Goal: Information Seeking & Learning: Learn about a topic

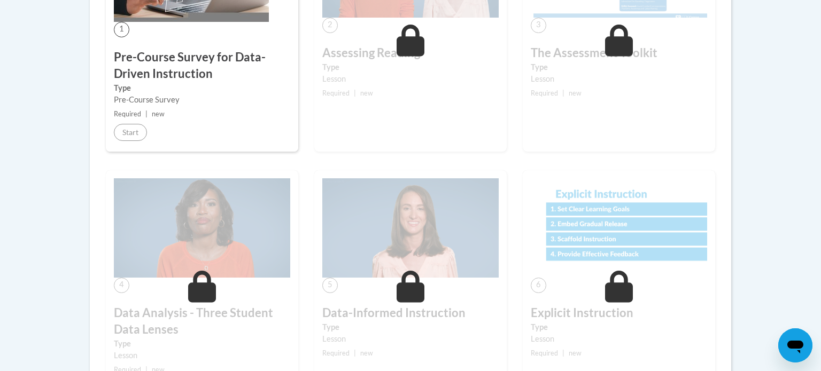
scroll to position [415, 0]
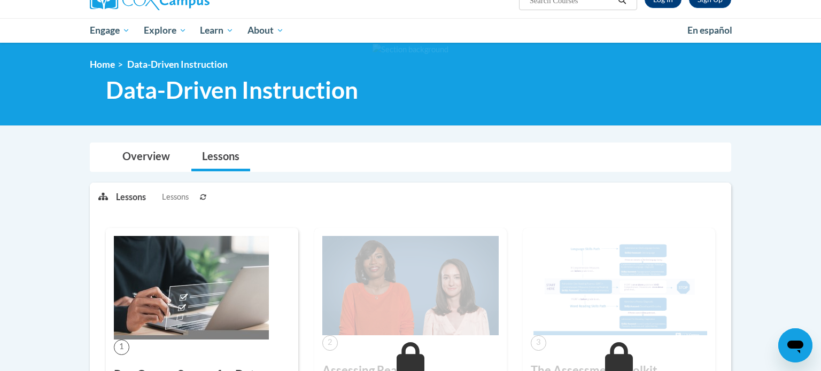
scroll to position [97, 0]
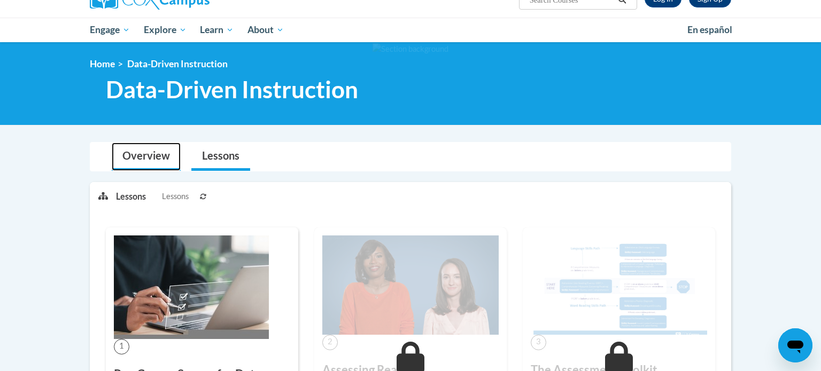
click at [152, 163] on link "Overview" at bounding box center [146, 157] width 69 height 28
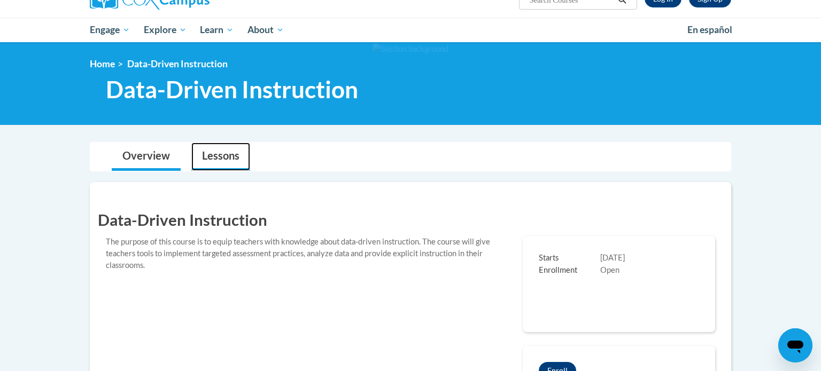
click at [217, 156] on link "Lessons" at bounding box center [220, 157] width 59 height 28
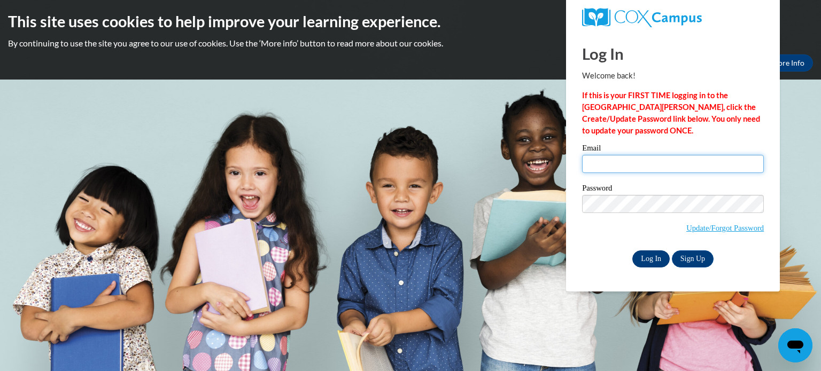
type input "[EMAIL_ADDRESS][DOMAIN_NAME]"
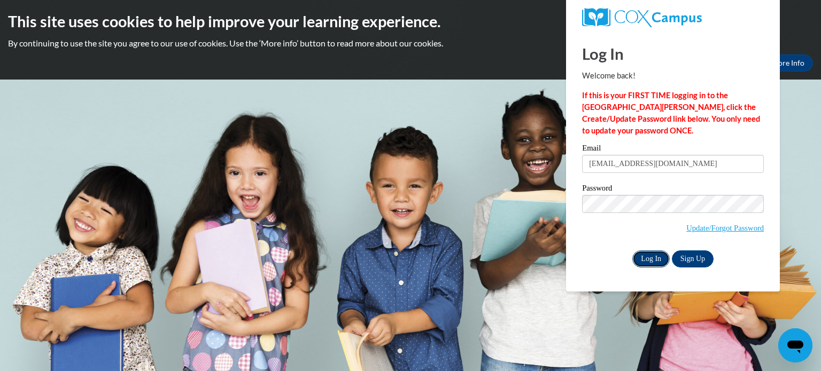
click at [654, 265] on input "Log In" at bounding box center [650, 259] width 37 height 17
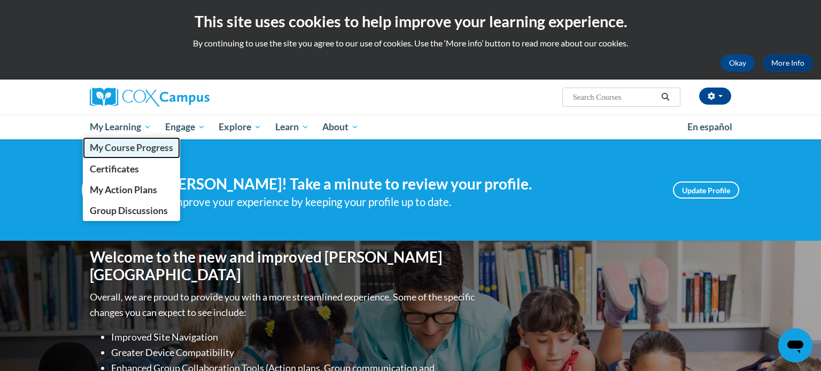
click at [120, 146] on span "My Course Progress" at bounding box center [131, 147] width 83 height 11
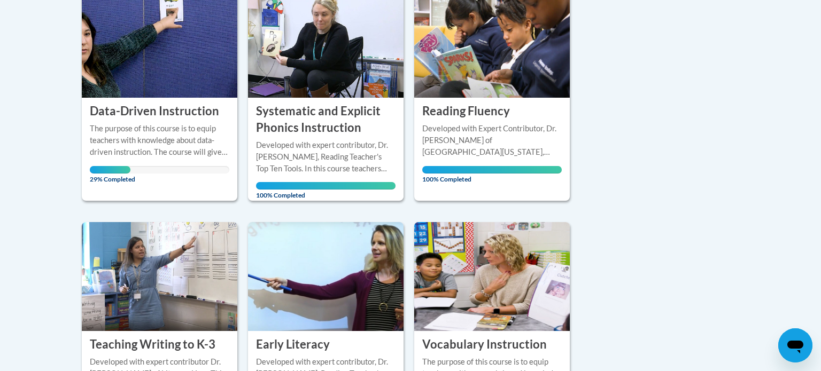
scroll to position [286, 0]
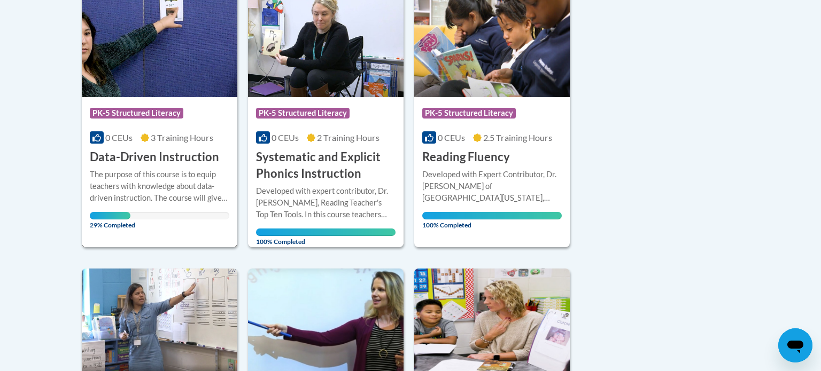
click at [170, 159] on h3 "Data-Driven Instruction" at bounding box center [154, 157] width 129 height 17
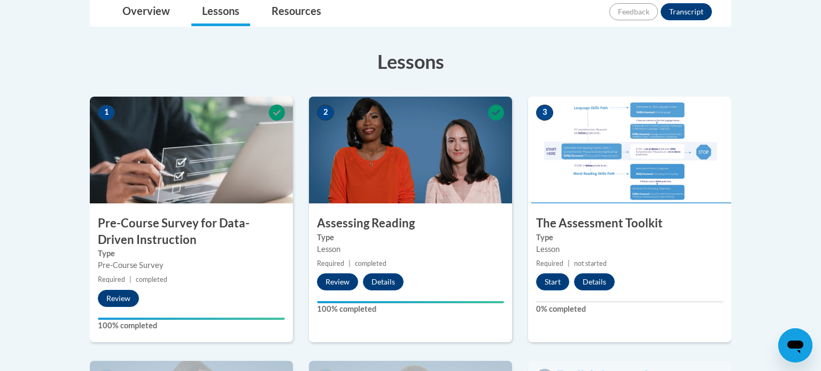
scroll to position [261, 0]
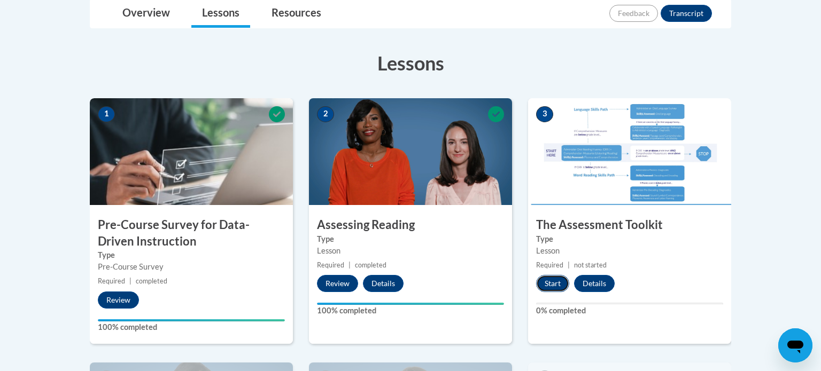
click at [552, 285] on button "Start" at bounding box center [552, 283] width 33 height 17
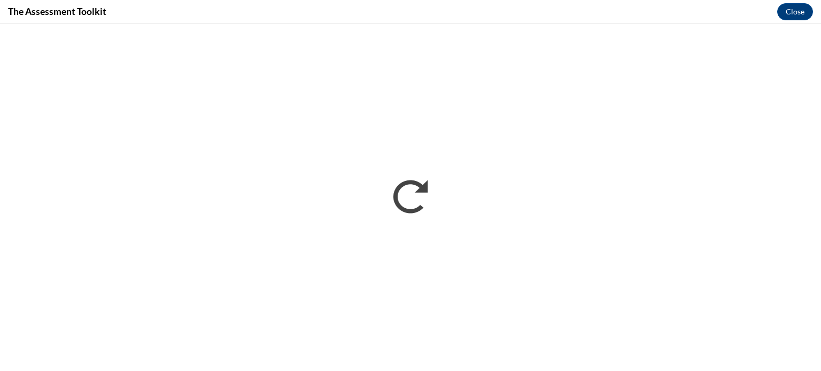
scroll to position [0, 0]
